Goal: Task Accomplishment & Management: Manage account settings

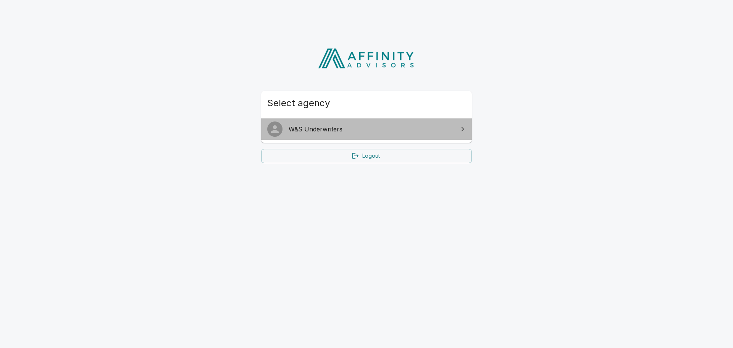
click at [312, 127] on span "W&S Underwriters" at bounding box center [371, 129] width 165 height 9
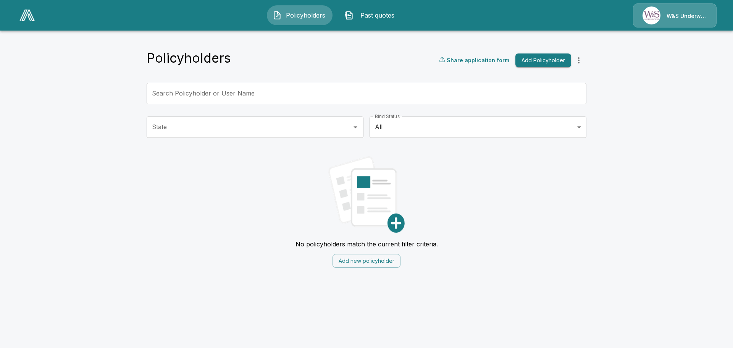
click at [33, 19] on img at bounding box center [26, 15] width 15 height 11
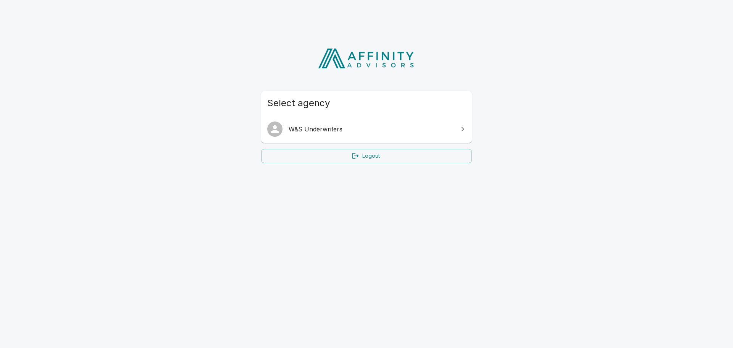
click at [366, 160] on link "Logout" at bounding box center [366, 156] width 211 height 14
